Goal: Find specific page/section: Find specific page/section

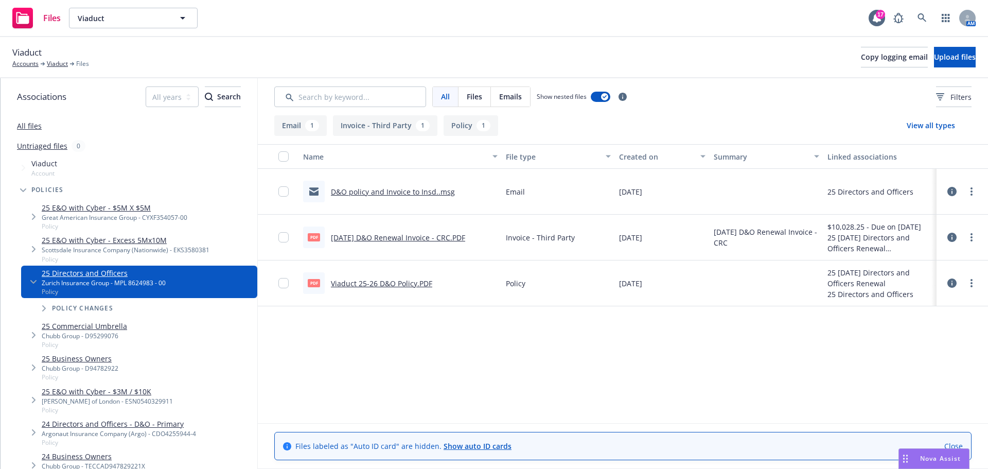
click at [21, 193] on span "Tree Example" at bounding box center [23, 190] width 16 height 16
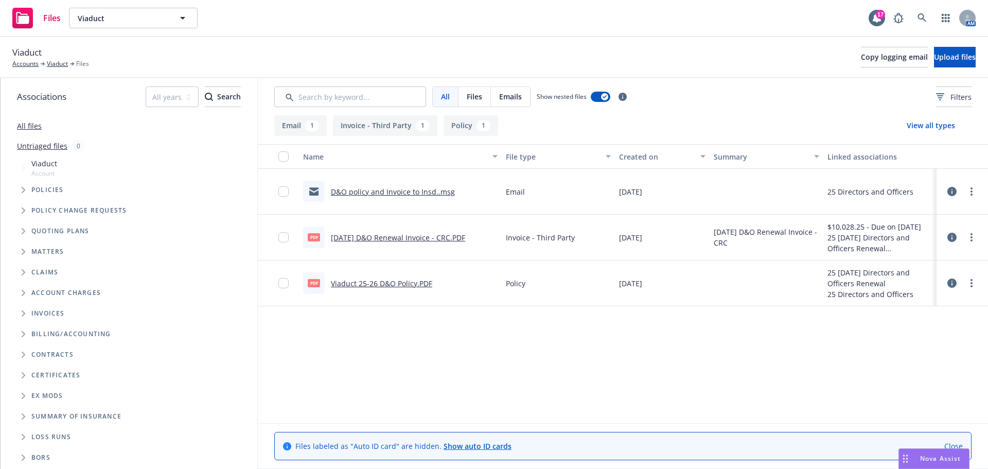
click at [27, 234] on span "Tree Example" at bounding box center [23, 231] width 16 height 16
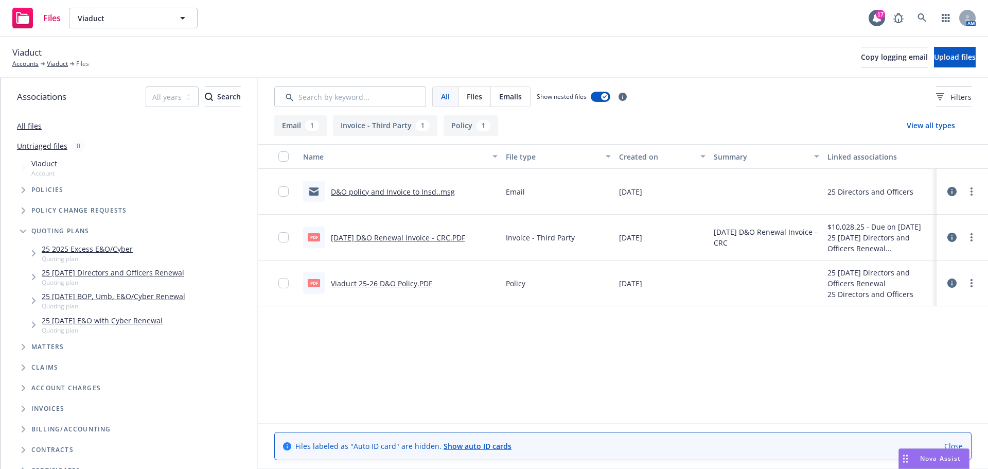
click at [68, 277] on link "25 [DATE] Directors and Officers Renewal" at bounding box center [113, 272] width 143 height 11
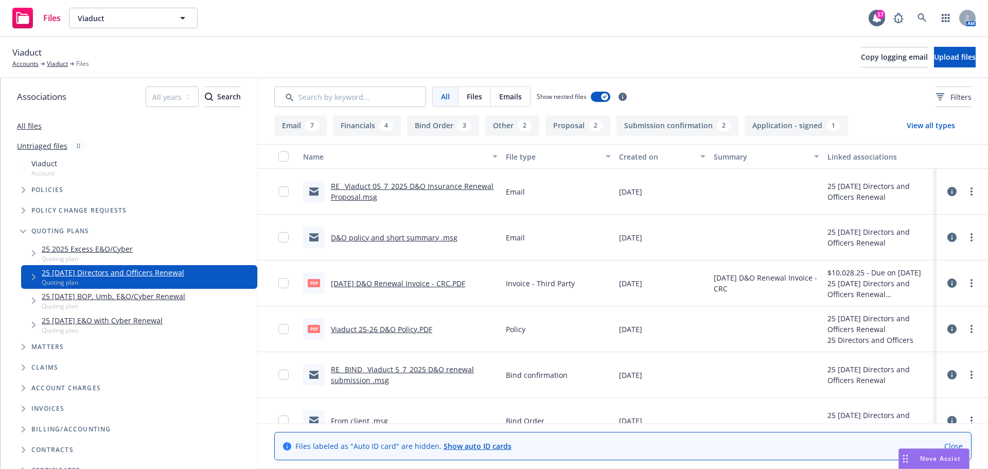
click at [372, 369] on link "RE_ BIND_ Viaduct 5_7_2025 D&O renewal submission .msg" at bounding box center [402, 374] width 143 height 21
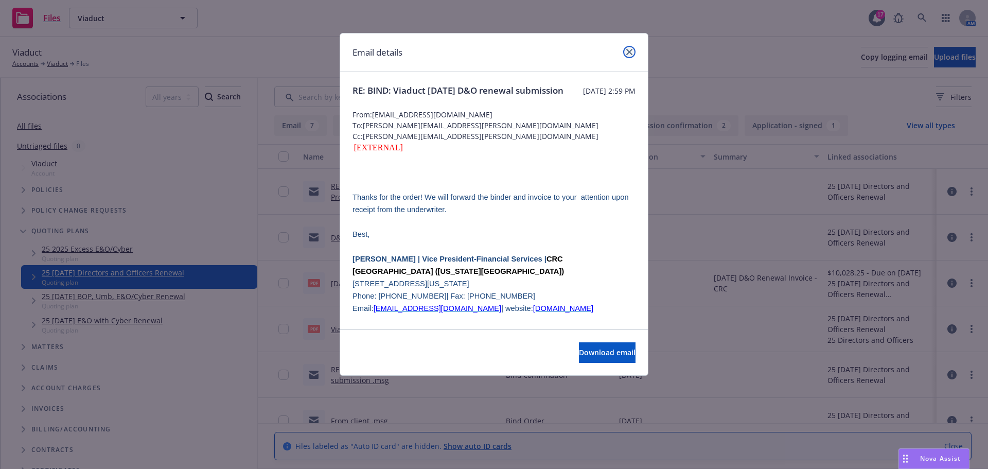
click at [628, 54] on icon "close" at bounding box center [630, 52] width 6 height 6
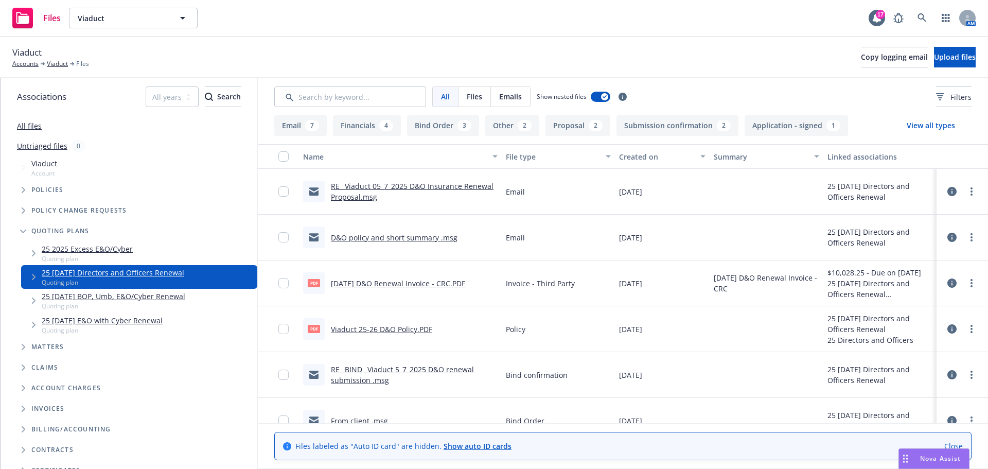
click at [383, 239] on link "D&O policy and short summary .msg" at bounding box center [394, 238] width 127 height 10
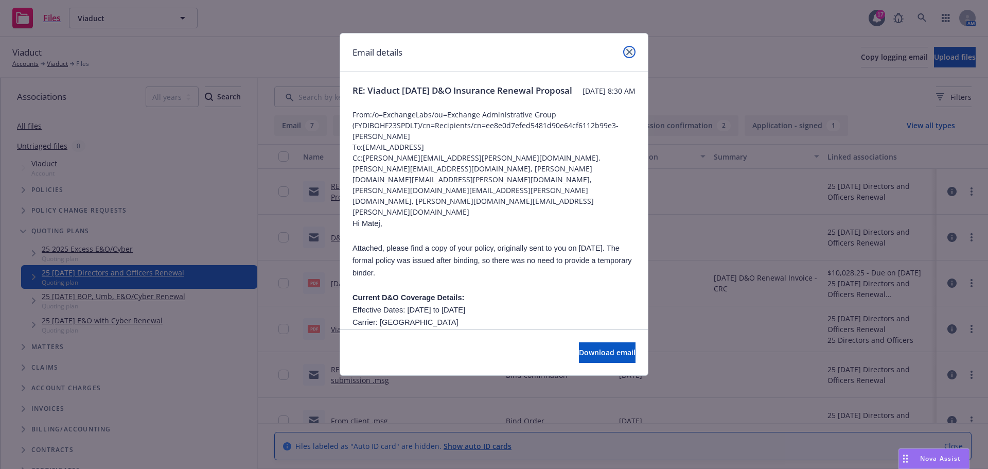
click at [631, 50] on icon "close" at bounding box center [630, 52] width 6 height 6
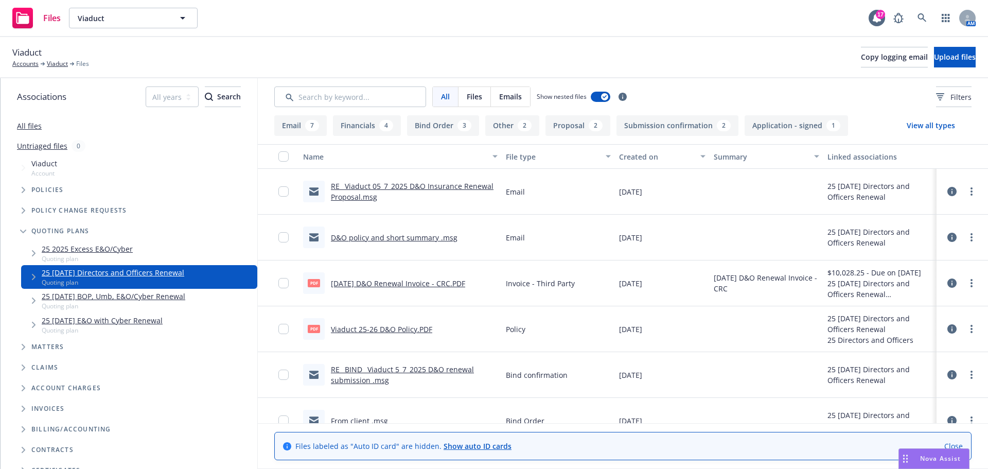
drag, startPoint x: 593, startPoint y: 50, endPoint x: 609, endPoint y: 50, distance: 16.0
click at [603, 50] on div "Viaduct Accounts Viaduct Files Copy logging email Upload files" at bounding box center [494, 57] width 964 height 23
click at [920, 18] on icon at bounding box center [922, 17] width 9 height 9
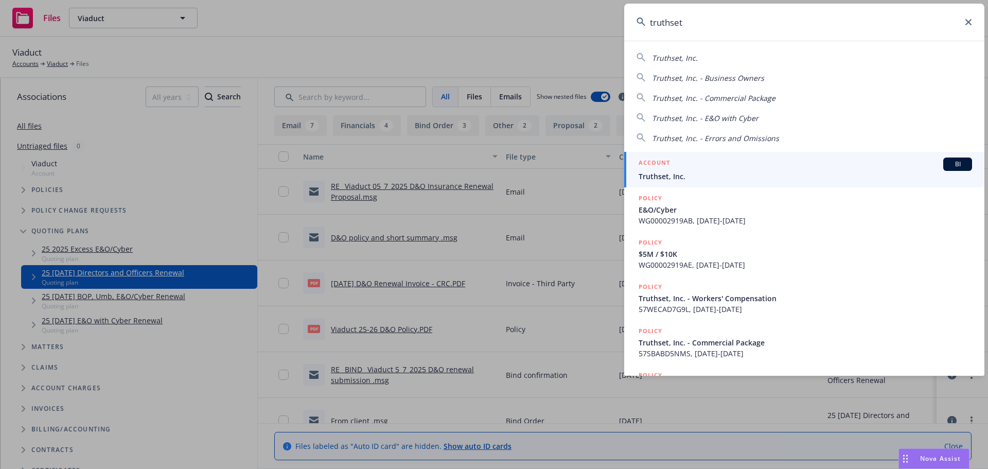
type input "truthset"
click at [730, 171] on span "Truthset, Inc." at bounding box center [806, 176] width 334 height 11
